Goal: Task Accomplishment & Management: Manage account settings

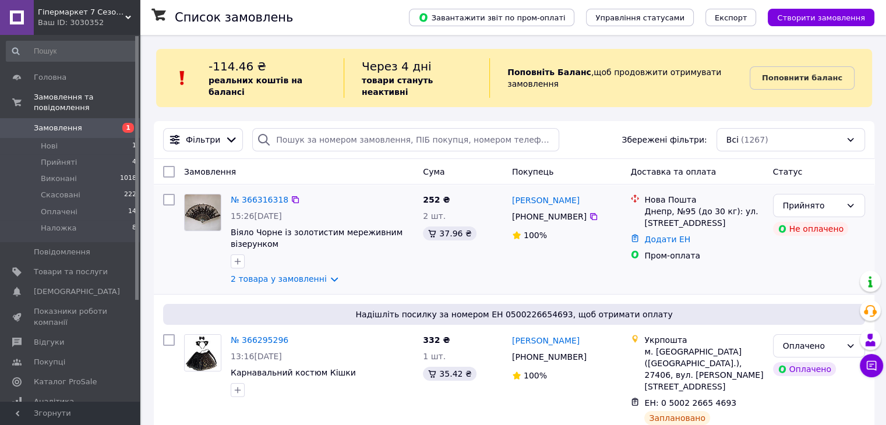
scroll to position [116, 0]
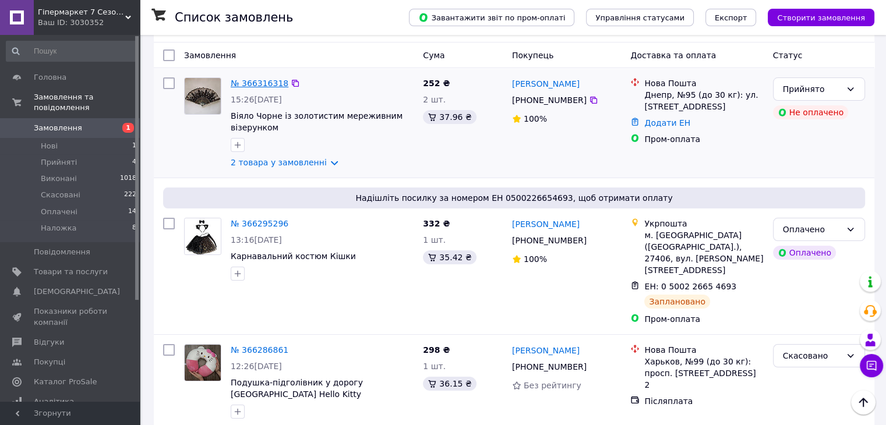
click at [258, 79] on link "№ 366316318" at bounding box center [260, 83] width 58 height 9
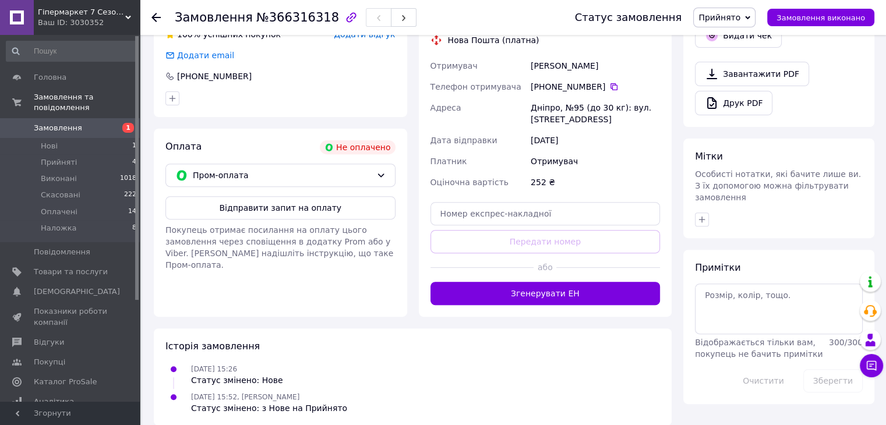
scroll to position [233, 0]
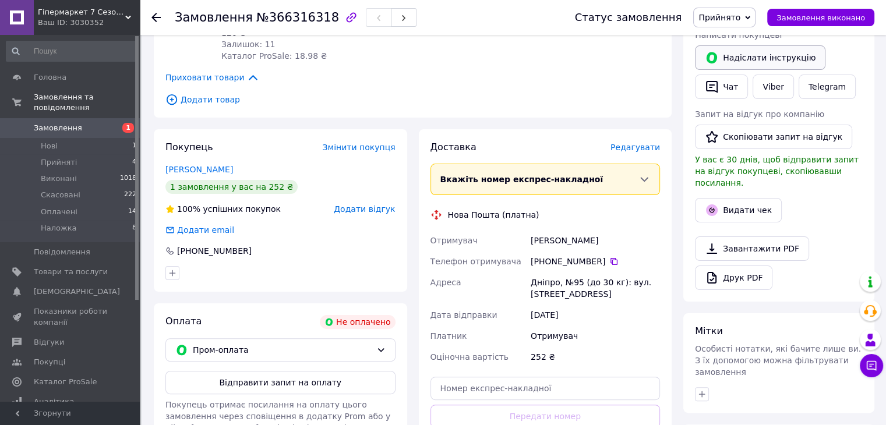
click at [763, 59] on button "Надіслати інструкцію" at bounding box center [760, 57] width 130 height 24
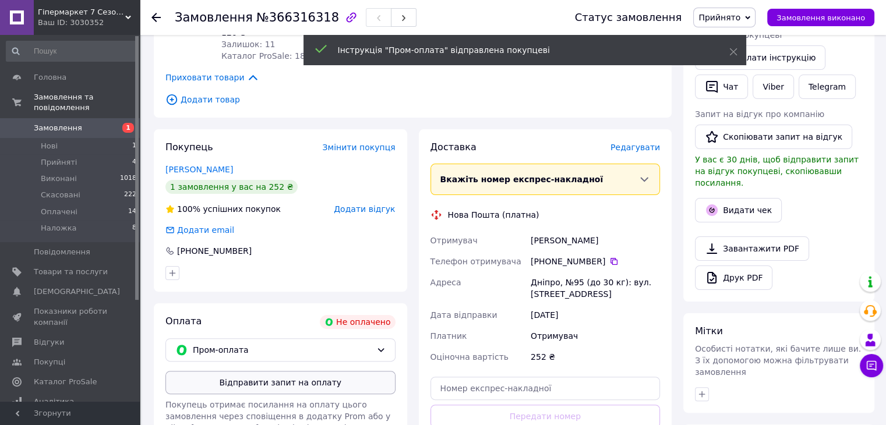
click at [286, 371] on button "Відправити запит на оплату" at bounding box center [280, 382] width 230 height 23
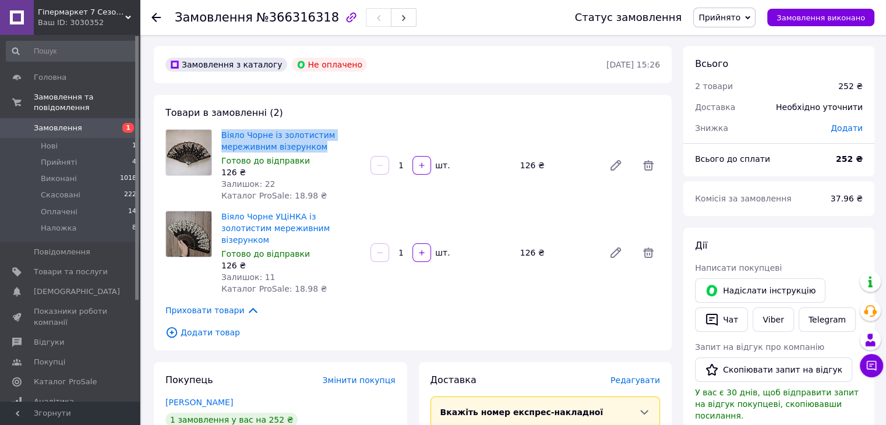
drag, startPoint x: 322, startPoint y: 147, endPoint x: 218, endPoint y: 139, distance: 104.0
click at [218, 139] on div "Віяло Чорне із золотистим мереживним візерунком Готово до відправки 126 ₴ Залиш…" at bounding box center [291, 165] width 149 height 77
copy link "Віяло Чорне із золотистим мереживним візерунком"
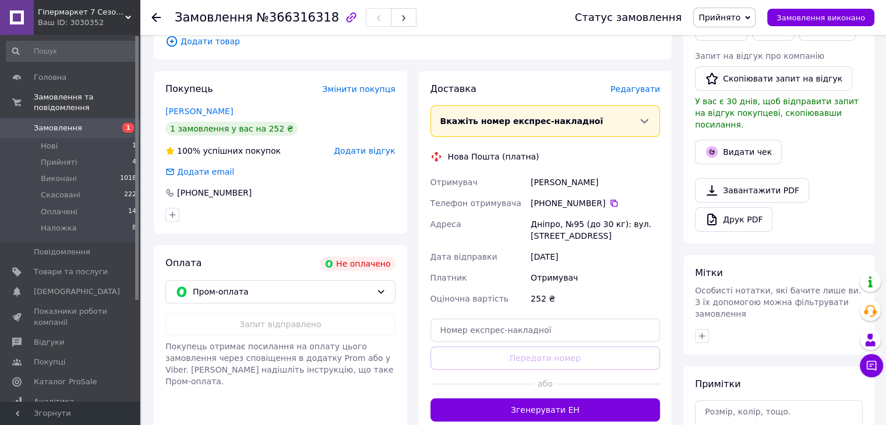
scroll to position [117, 0]
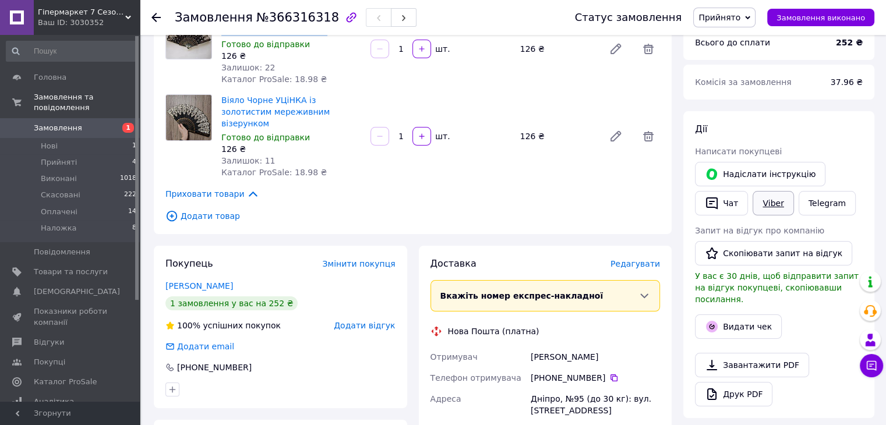
click at [752, 204] on link "Viber" at bounding box center [772, 203] width 41 height 24
drag, startPoint x: 147, startPoint y: 154, endPoint x: 165, endPoint y: 142, distance: 21.8
click at [147, 154] on div "Замовлення №366316318 Статус замовлення Прийнято Виконано Скасовано Оплачено На…" at bounding box center [513, 323] width 743 height 810
drag, startPoint x: 218, startPoint y: 97, endPoint x: 323, endPoint y: 108, distance: 105.4
click at [323, 108] on div "Віяло Чорне УЦіНКА із золотистим мереживним візерунком Готово до відправки 126 …" at bounding box center [291, 136] width 149 height 88
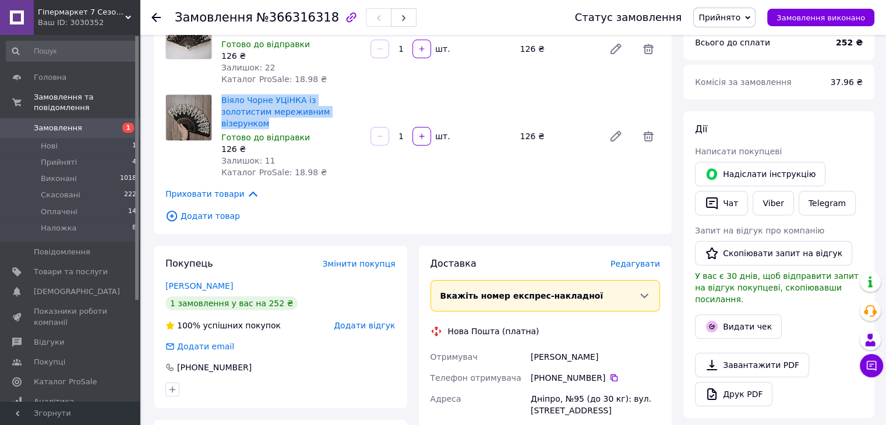
copy link "Віяло Чорне УЦіНКА із золотистим мереживним візерунком"
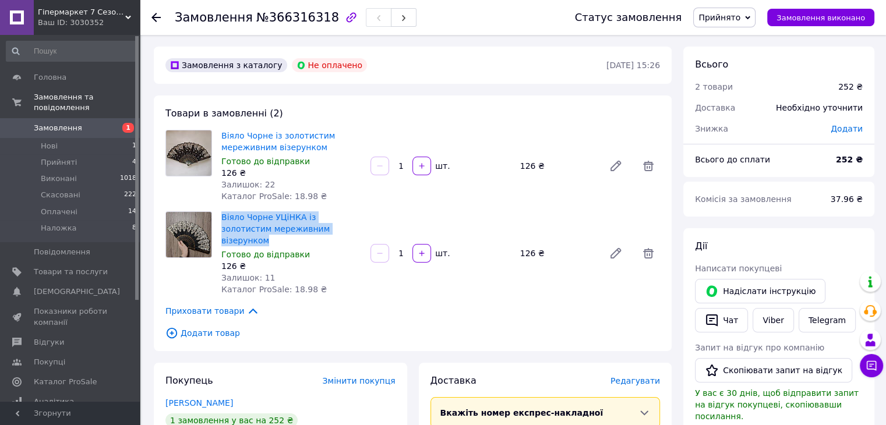
scroll to position [175, 0]
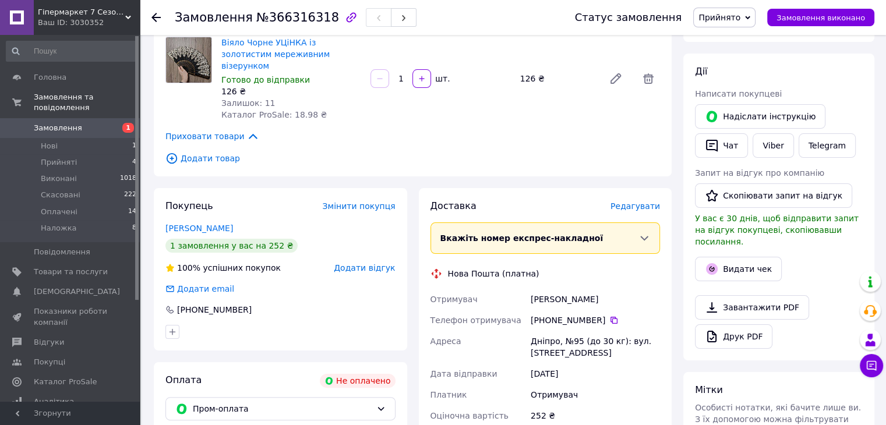
click at [155, 15] on icon at bounding box center [155, 17] width 9 height 9
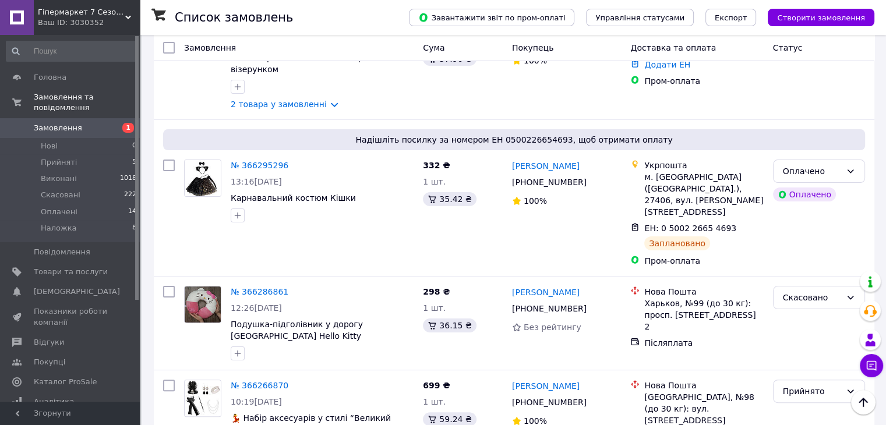
scroll to position [349, 0]
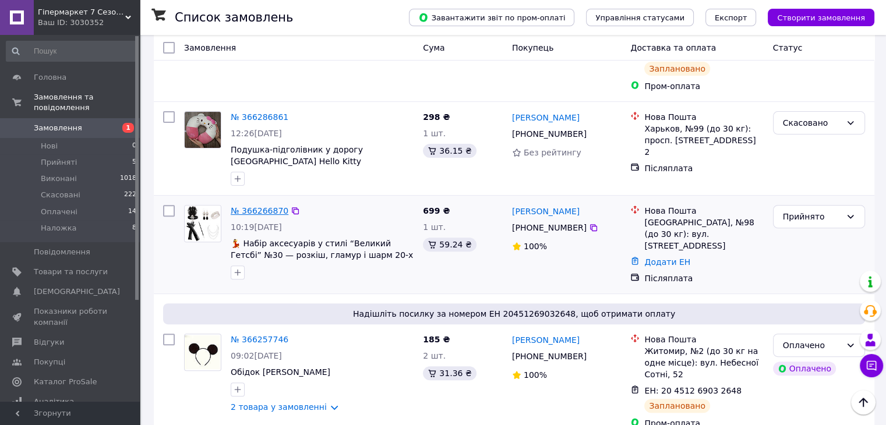
click at [259, 206] on link "№ 366266870" at bounding box center [260, 210] width 58 height 9
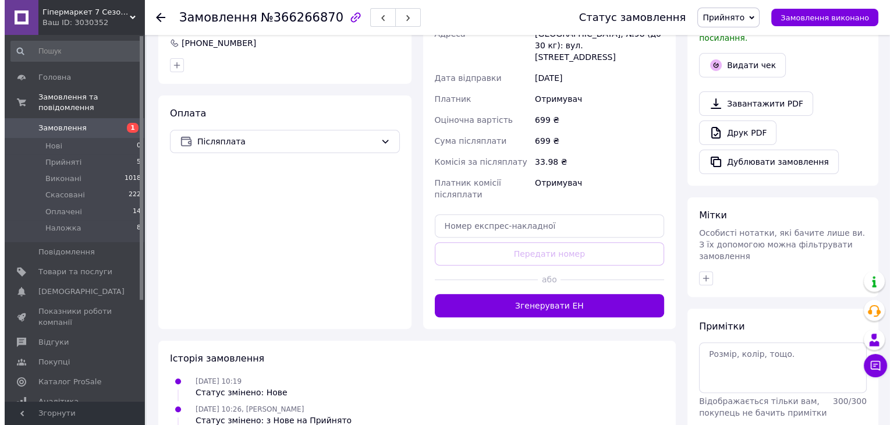
scroll to position [116, 0]
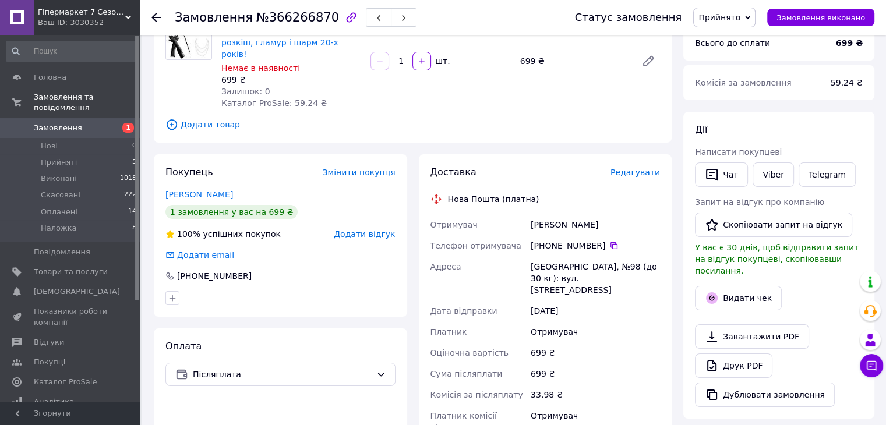
click at [649, 166] on div "Доставка Редагувати" at bounding box center [545, 172] width 230 height 13
click at [646, 168] on span "Редагувати" at bounding box center [634, 172] width 49 height 9
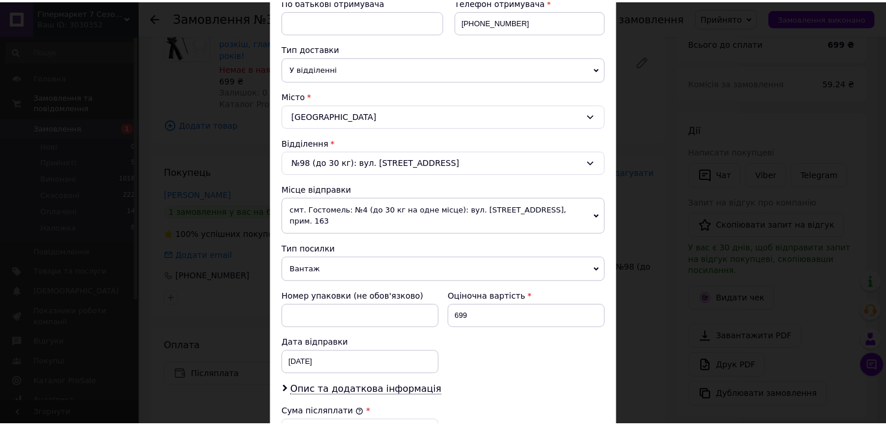
scroll to position [460, 0]
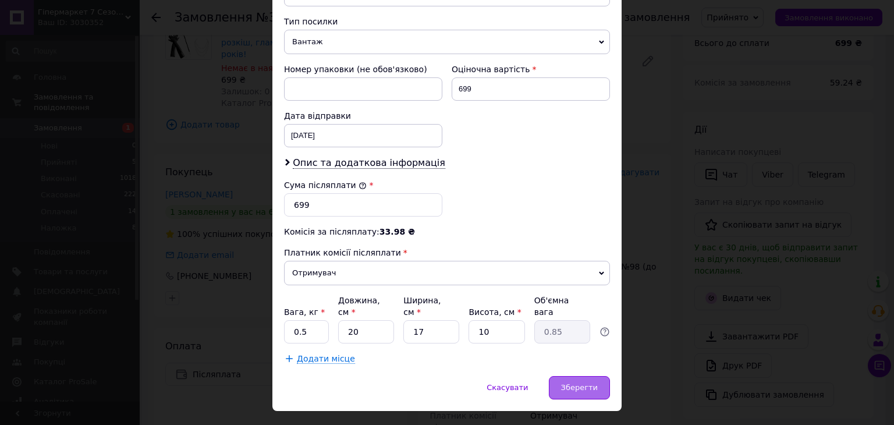
click at [574, 383] on span "Зберегти" at bounding box center [579, 387] width 37 height 9
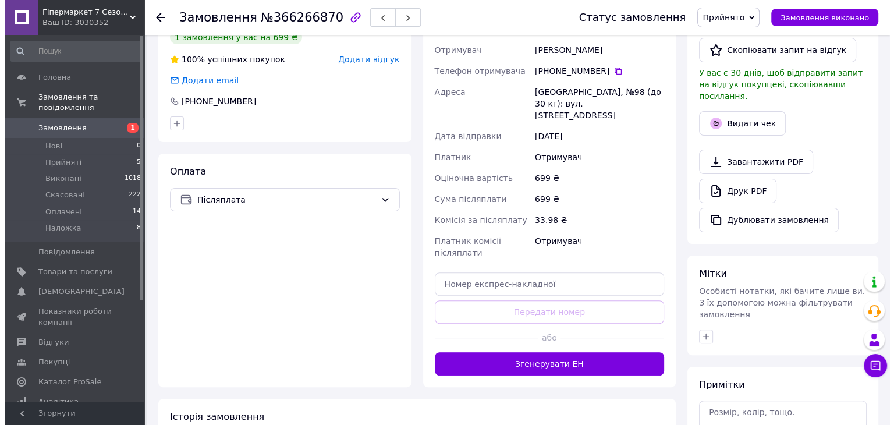
scroll to position [175, 0]
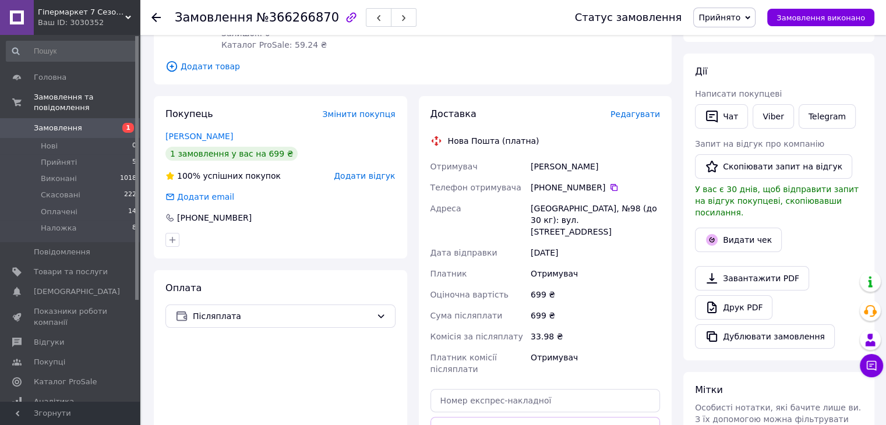
click at [640, 109] on span "Редагувати" at bounding box center [634, 113] width 49 height 9
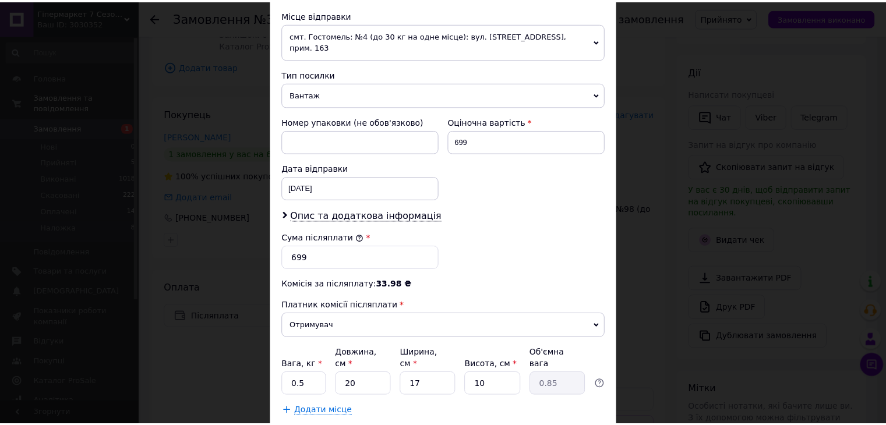
scroll to position [460, 0]
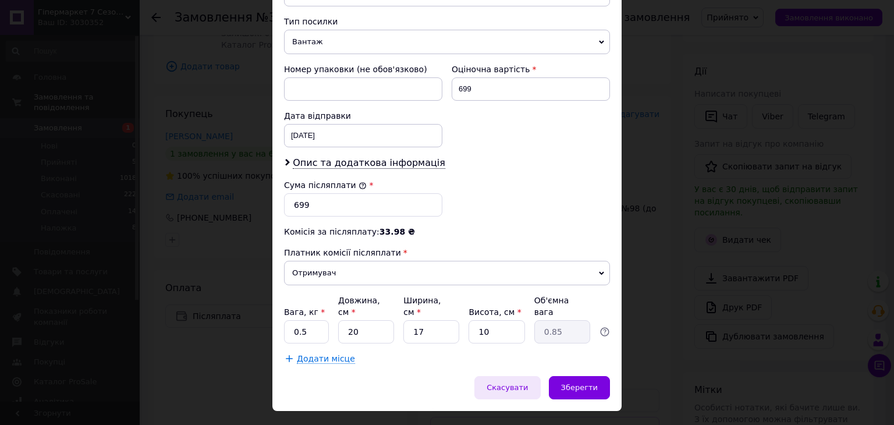
click at [516, 376] on div "Скасувати" at bounding box center [507, 387] width 66 height 23
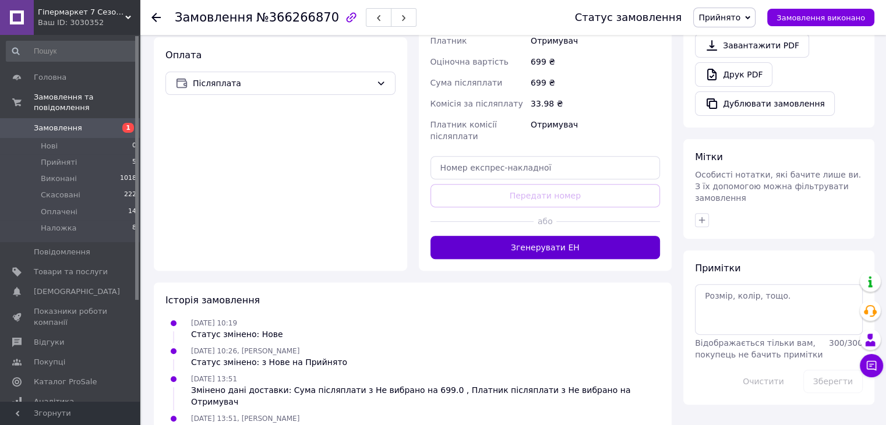
click at [548, 236] on button "Згенерувати ЕН" at bounding box center [545, 247] width 230 height 23
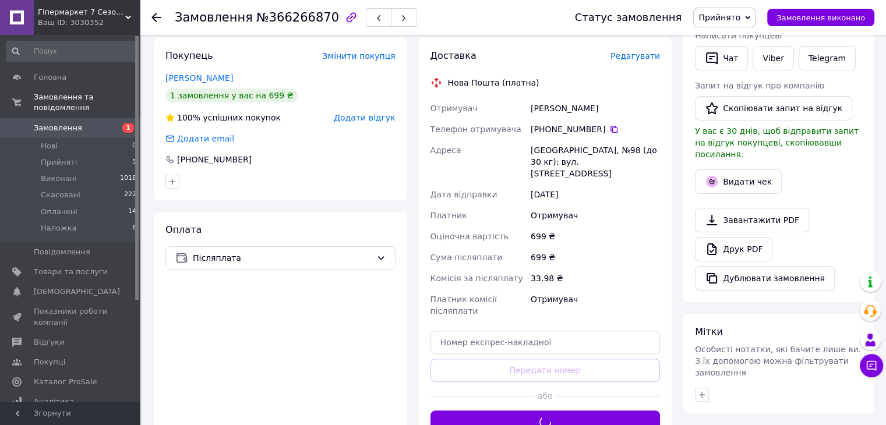
scroll to position [175, 0]
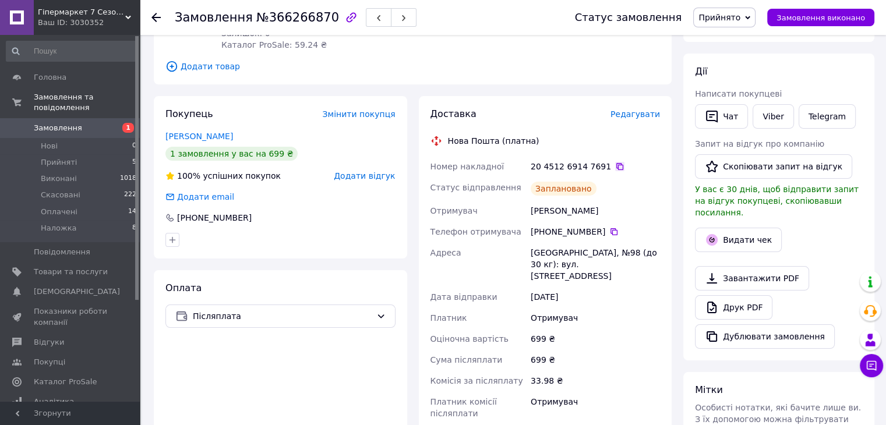
click at [615, 162] on icon at bounding box center [619, 166] width 9 height 9
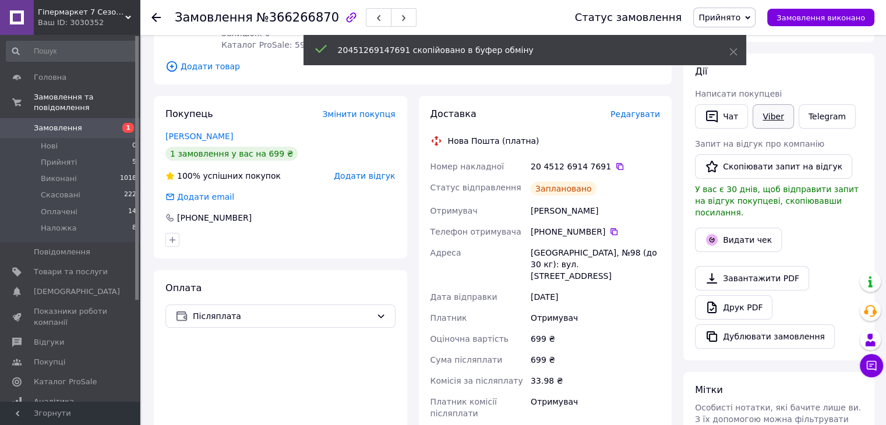
click at [766, 117] on link "Viber" at bounding box center [772, 116] width 41 height 24
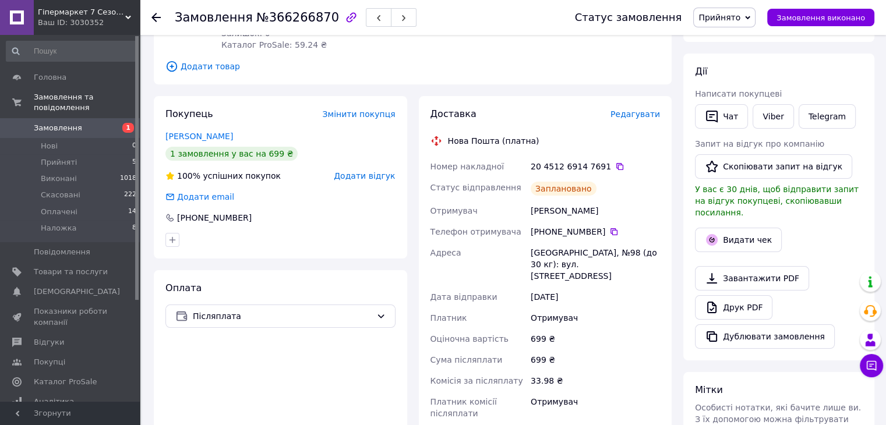
click at [102, 123] on span "Замовлення" at bounding box center [71, 128] width 74 height 10
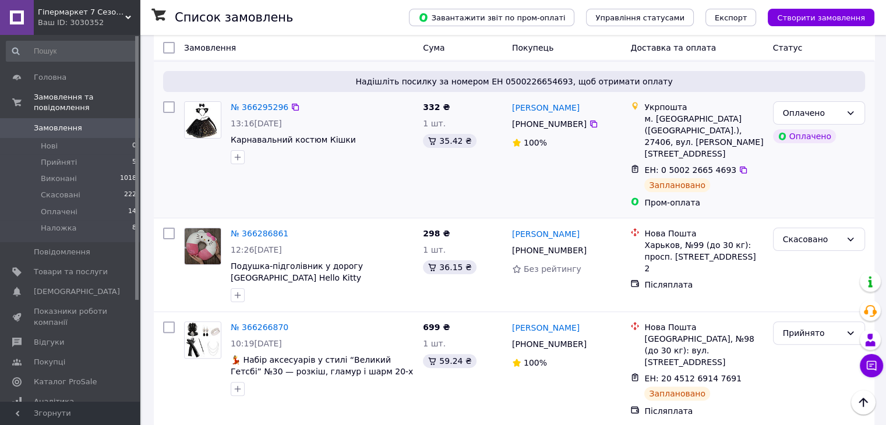
scroll to position [408, 0]
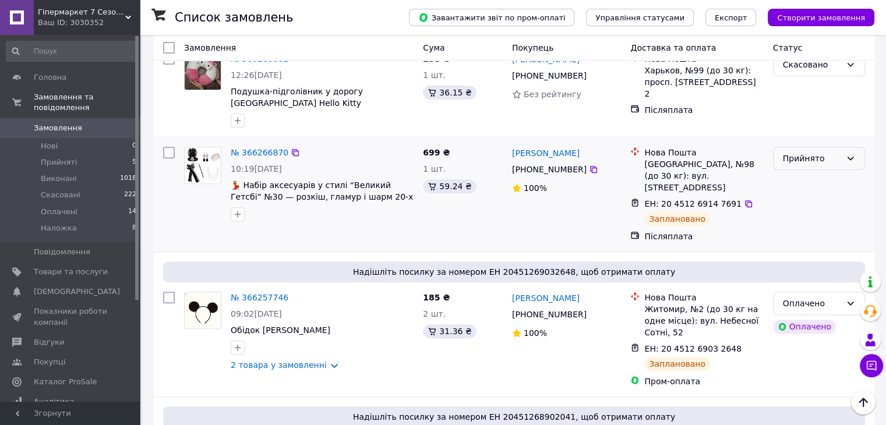
click at [836, 152] on div "Прийнято" at bounding box center [811, 158] width 58 height 13
drag, startPoint x: 812, startPoint y: 210, endPoint x: 637, endPoint y: 206, distance: 174.7
click at [811, 210] on li "Наложка" at bounding box center [818, 213] width 91 height 21
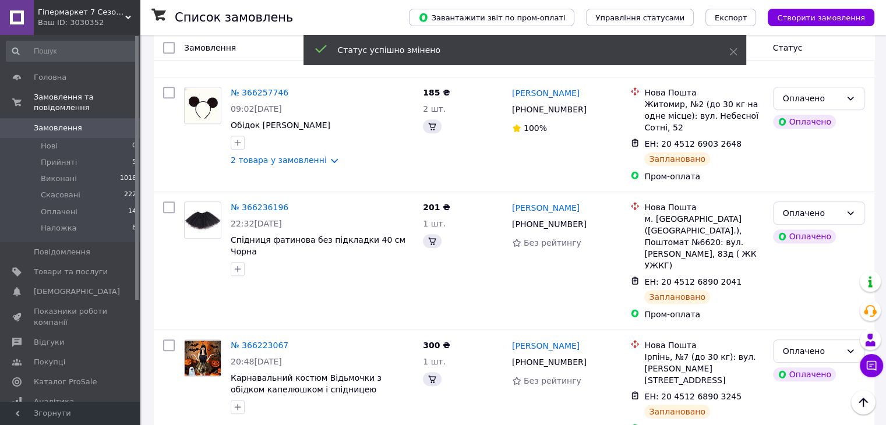
scroll to position [582, 0]
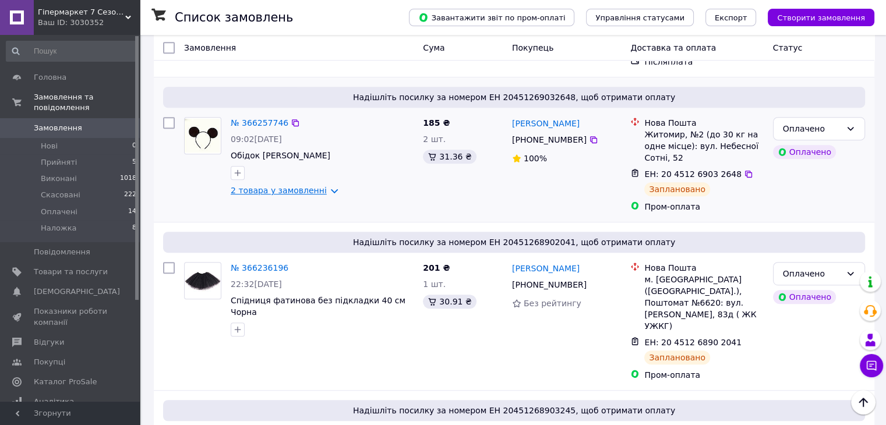
click at [323, 186] on link "2 товара у замовленні" at bounding box center [279, 190] width 96 height 9
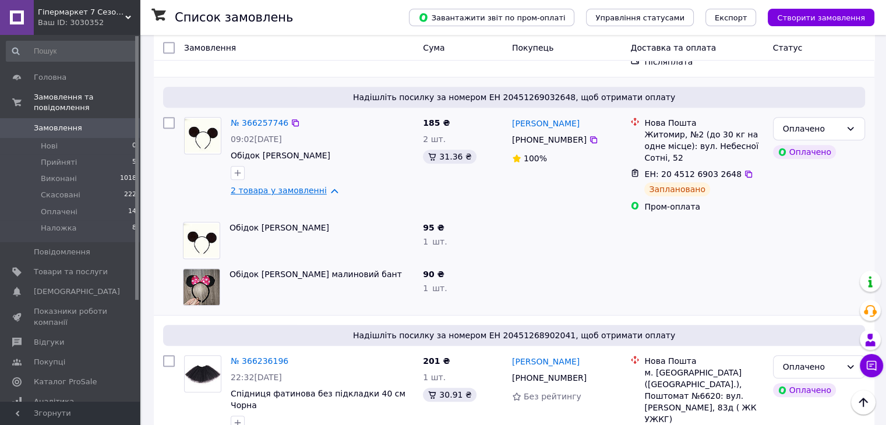
click at [323, 186] on link "2 товара у замовленні" at bounding box center [279, 190] width 96 height 9
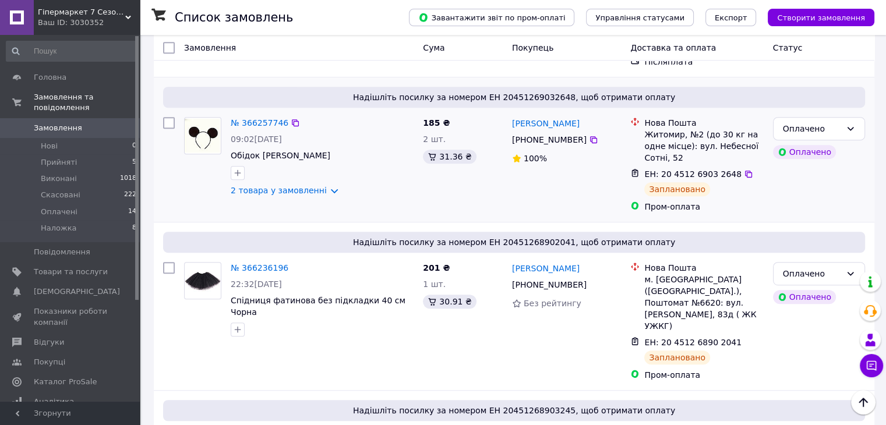
scroll to position [640, 0]
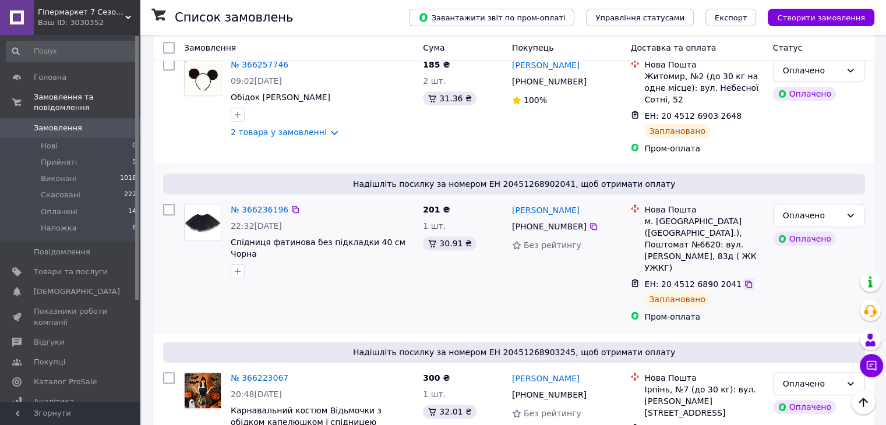
click at [743, 279] on icon at bounding box center [747, 283] width 9 height 9
